Goal: Information Seeking & Learning: Learn about a topic

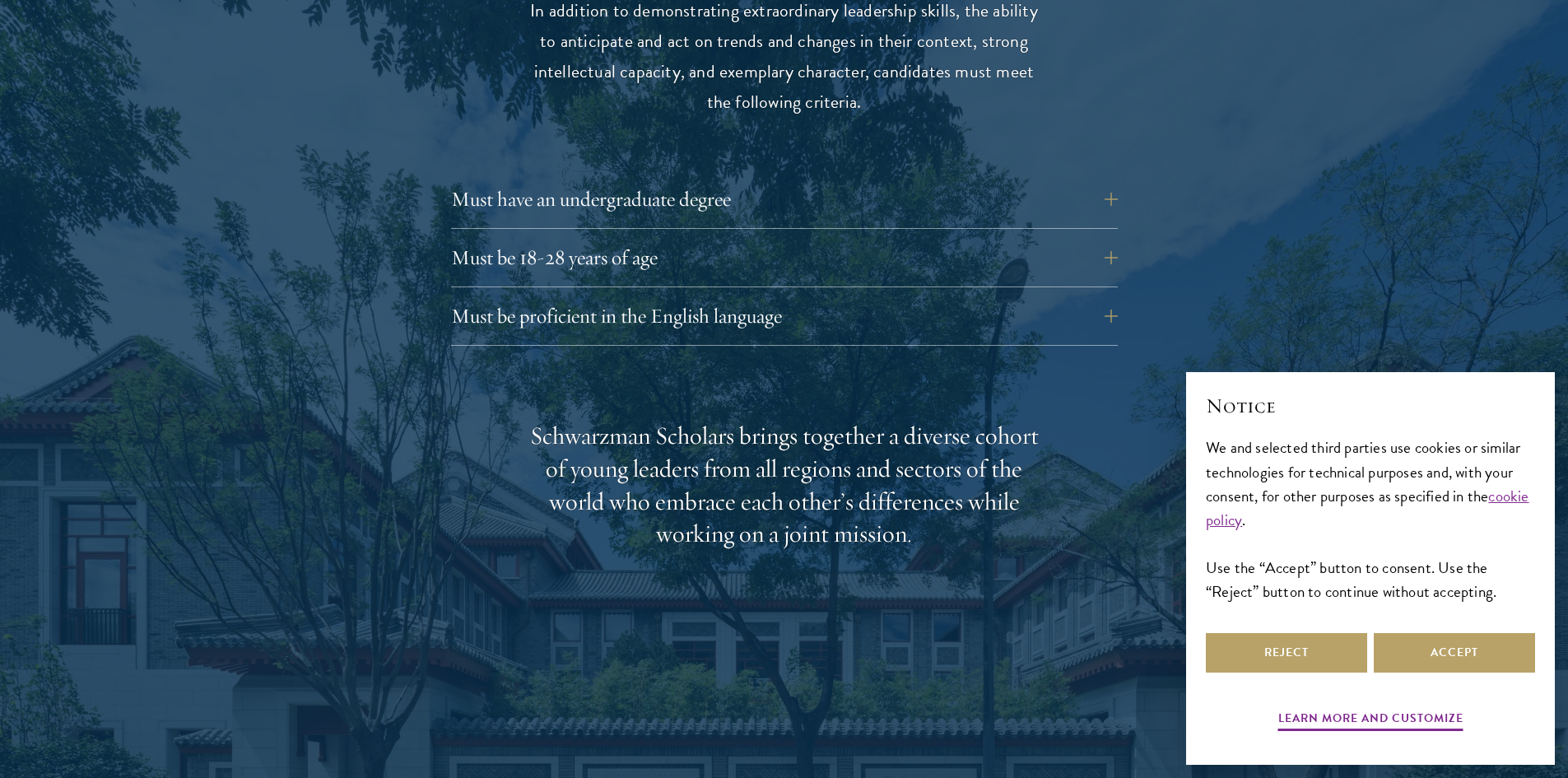
scroll to position [2305, 0]
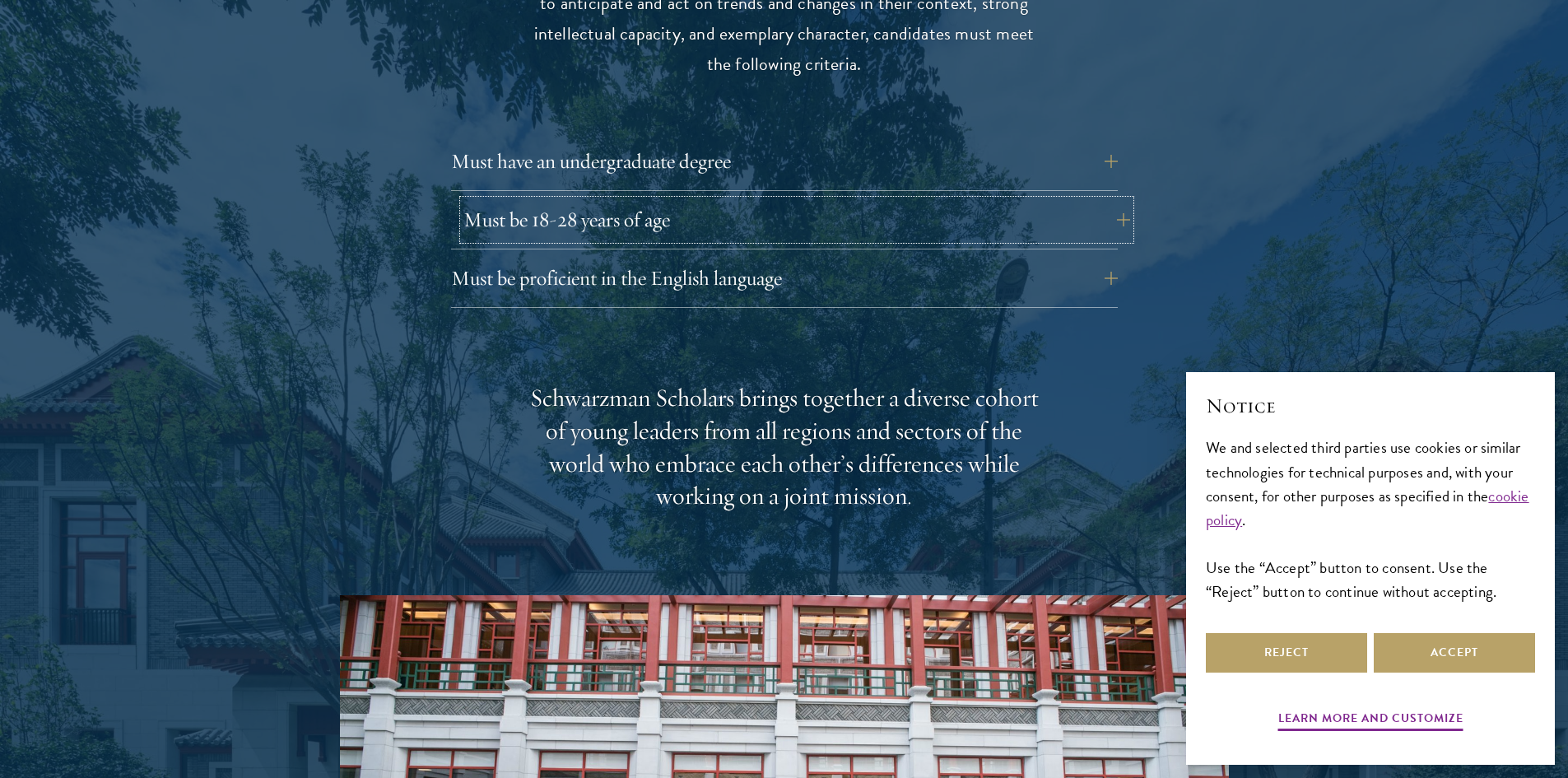
click at [652, 200] on button "Must be 18-28 years of age" at bounding box center [796, 219] width 667 height 39
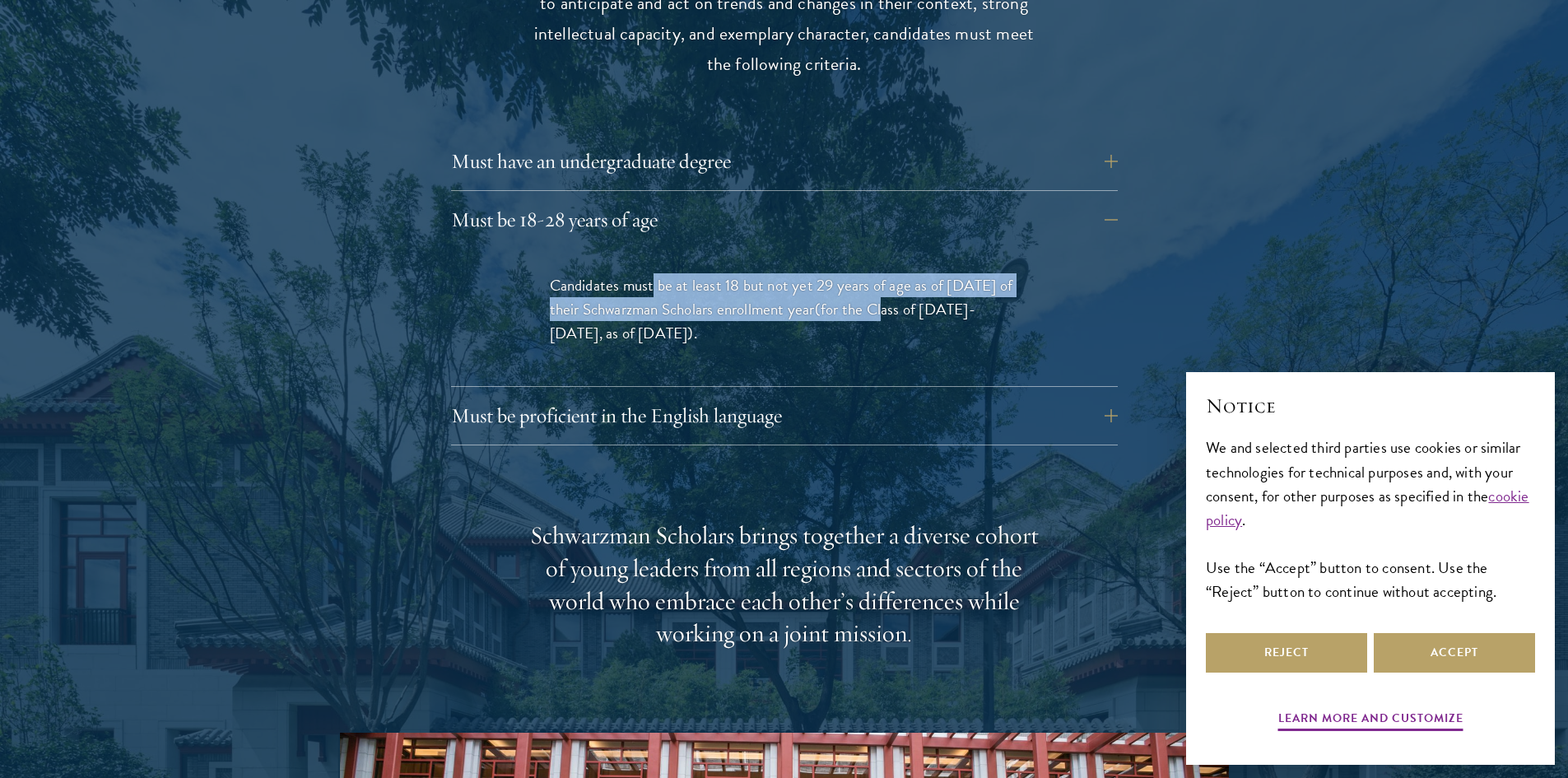
drag, startPoint x: 652, startPoint y: 250, endPoint x: 891, endPoint y: 275, distance: 240.3
click at [891, 275] on p "Candidates must be at least 18 but not yet 29 years of age as of [DATE] of thei…" at bounding box center [784, 309] width 469 height 72
click at [891, 297] on span "(for the Class of [DATE]-[DATE], as of [DATE])" at bounding box center [762, 321] width 426 height 48
drag, startPoint x: 552, startPoint y: 247, endPoint x: 725, endPoint y: 303, distance: 181.8
click at [725, 303] on div "Candidates must be at least 18 but not yet 29 years of age as of [DATE] of thei…" at bounding box center [784, 318] width 568 height 138
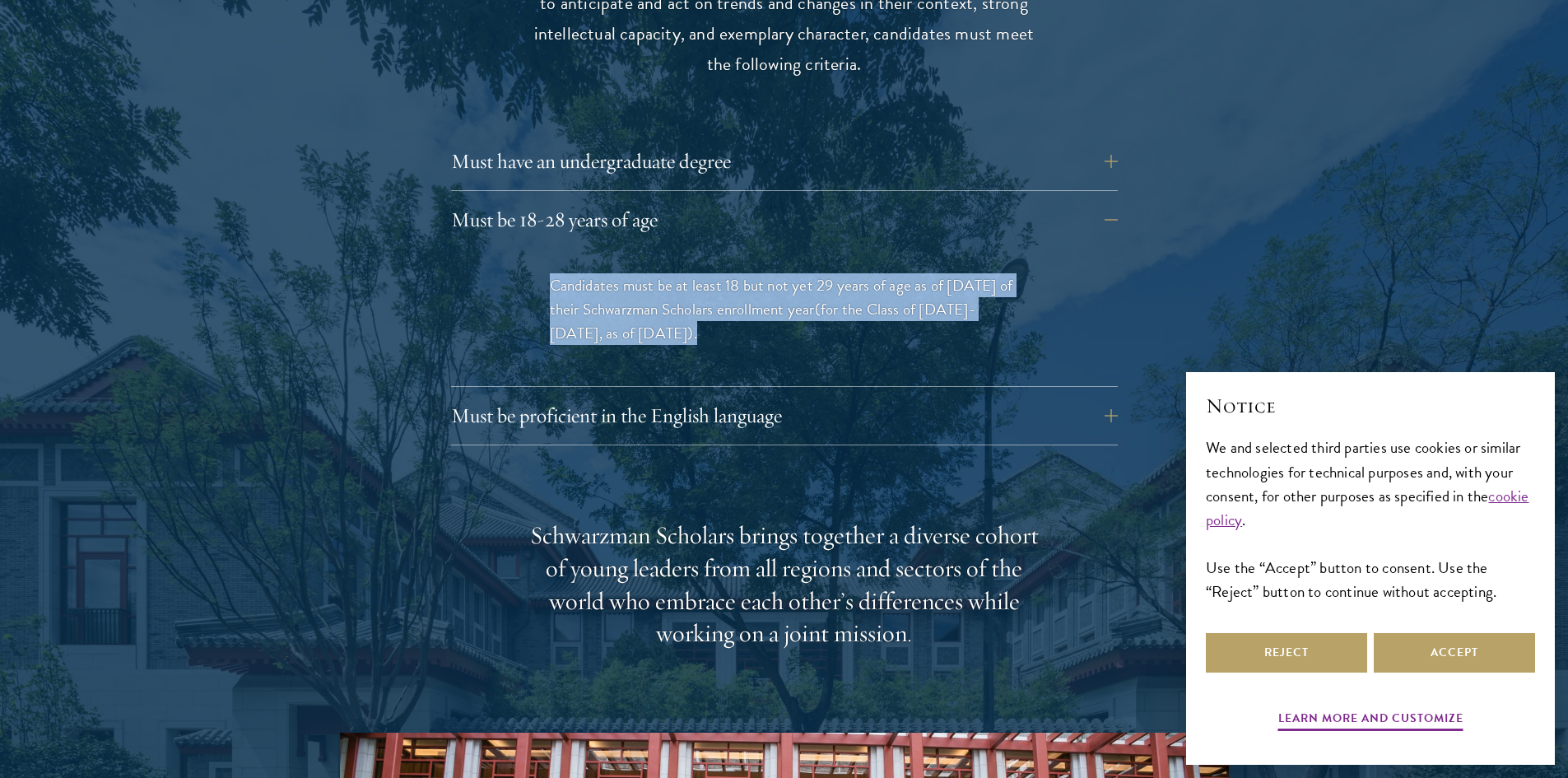
copy p "Candidates must be at least 18 but not yet 29 years of age as of [DATE] of thei…"
